Goal: Check status: Check status

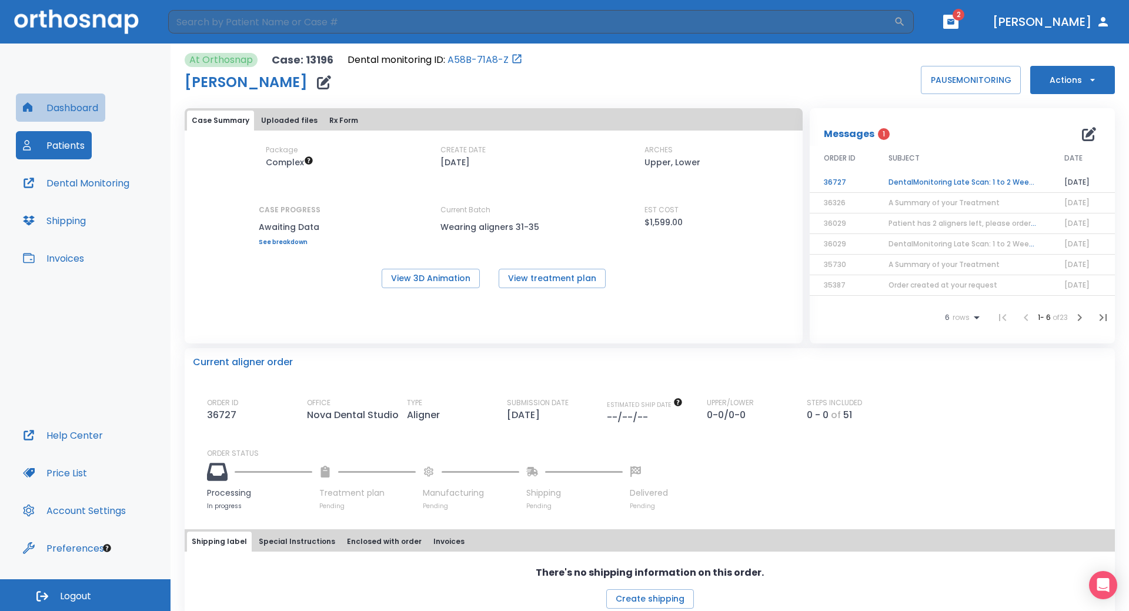
click at [89, 108] on button "Dashboard" at bounding box center [60, 107] width 89 height 28
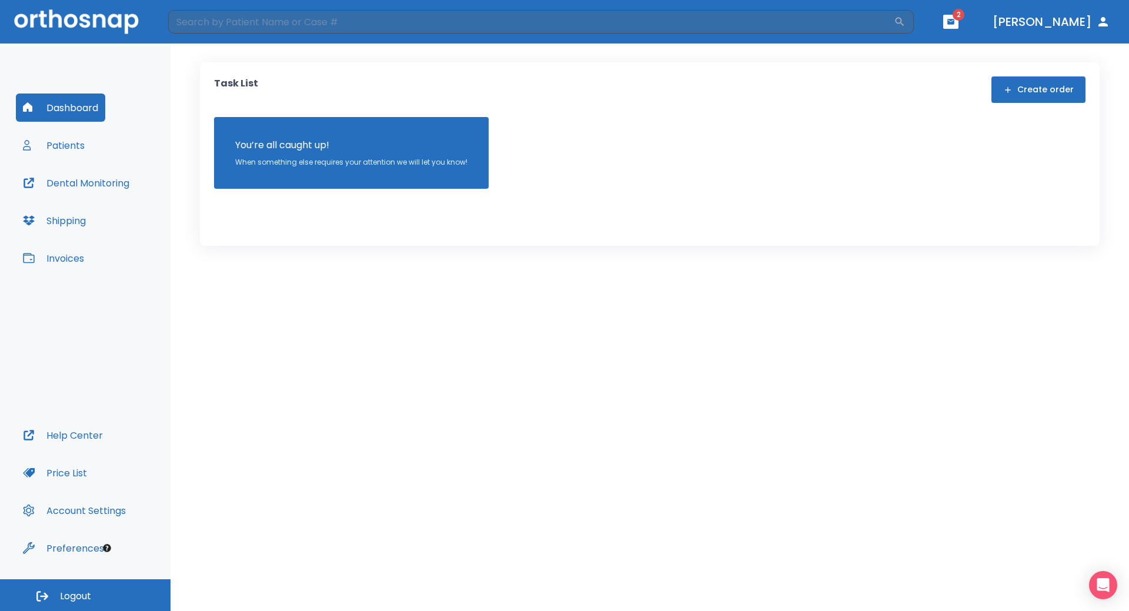
click at [73, 143] on button "Patients" at bounding box center [54, 145] width 76 height 28
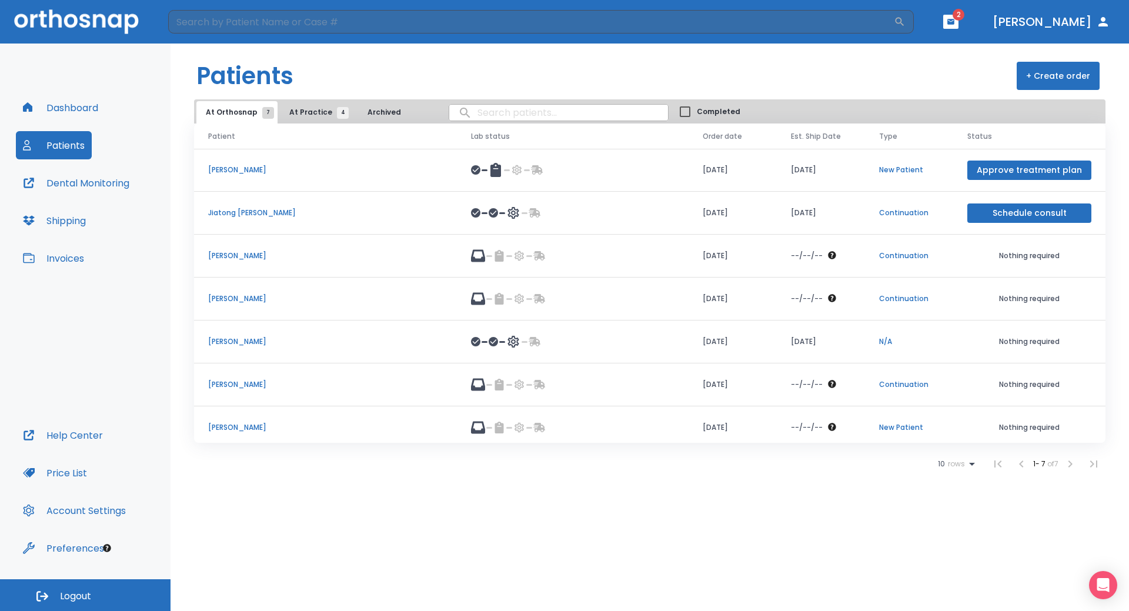
click at [259, 417] on td "[PERSON_NAME]" at bounding box center [325, 427] width 263 height 43
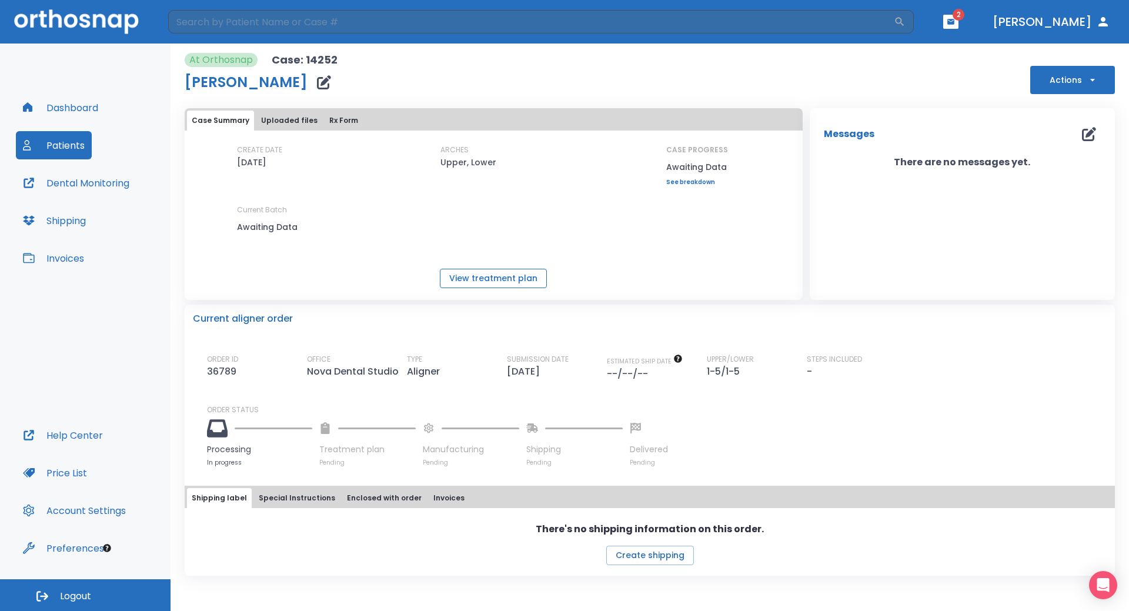
click at [513, 279] on button "View treatment plan" at bounding box center [493, 278] width 107 height 19
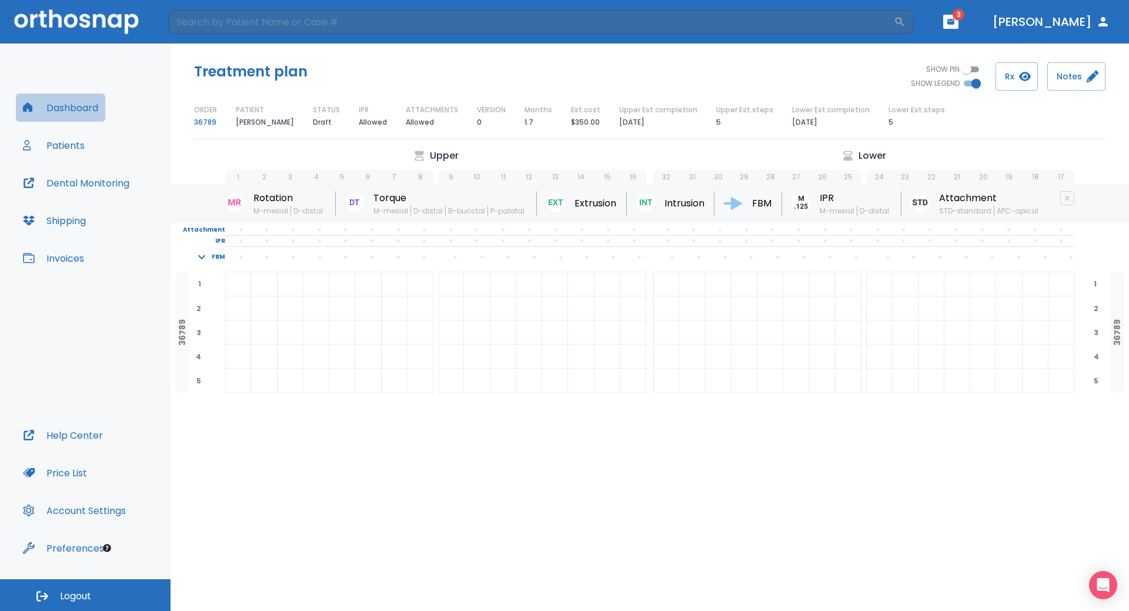
click at [83, 105] on button "Dashboard" at bounding box center [60, 107] width 89 height 28
